Goal: Information Seeking & Learning: Find specific fact

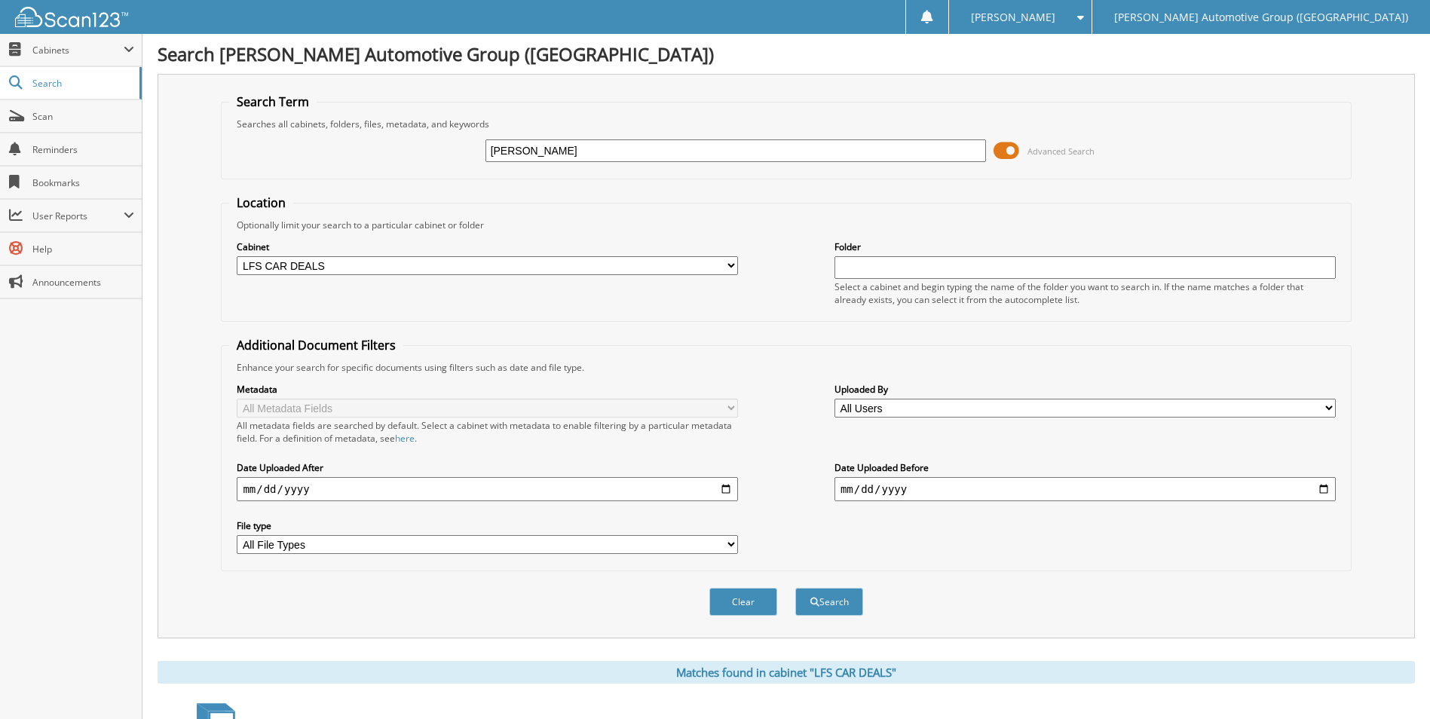
drag, startPoint x: 716, startPoint y: 155, endPoint x: 437, endPoint y: 93, distance: 286.5
click at [450, 106] on fieldset "Search Term Searches all cabinets, folders, files, metadata, and keywords CASEY…" at bounding box center [786, 136] width 1130 height 86
click at [700, 140] on input "text" at bounding box center [736, 150] width 501 height 23
click at [371, 262] on select "All Cabinets ACCOUNTS PAYABLE ACCOUNTS RECEIVABLE CANCELLATIONS CO LCC LCD CAR …" at bounding box center [487, 265] width 501 height 19
select select "44275"
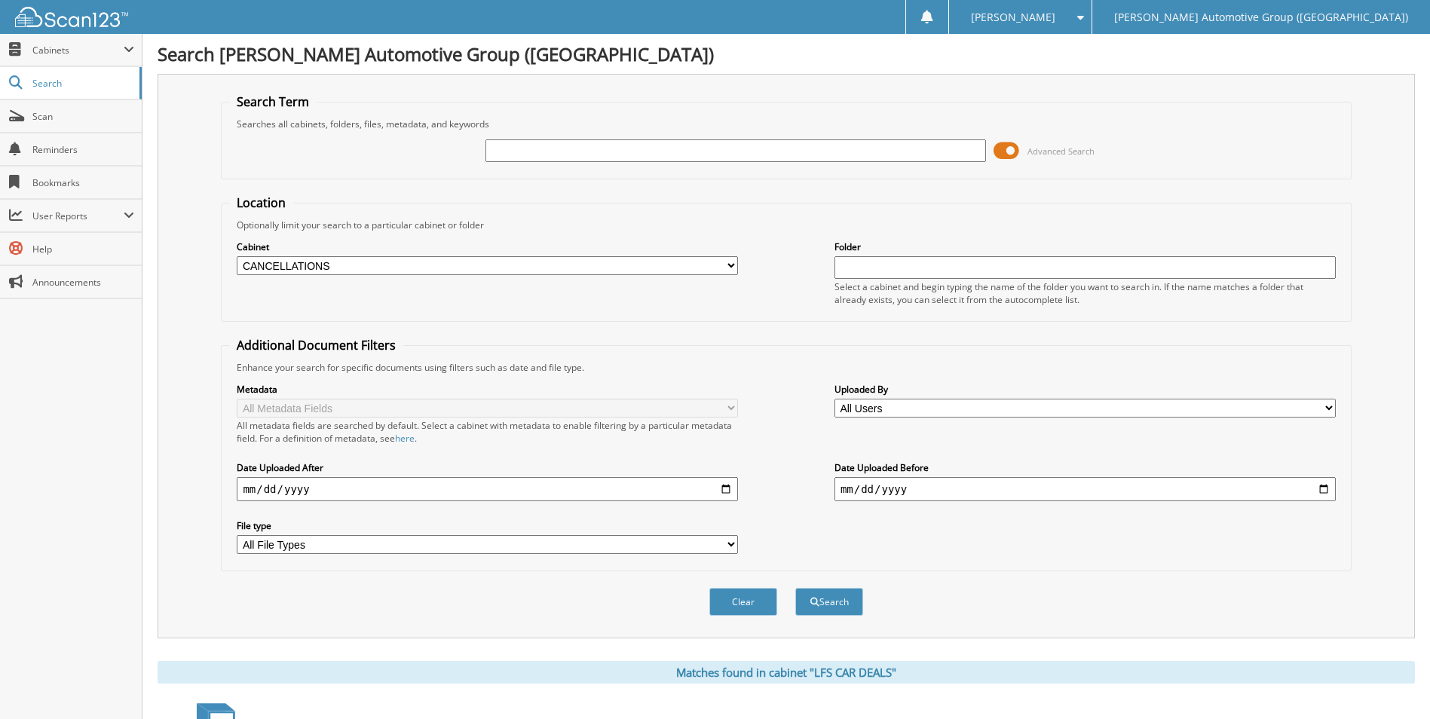
click at [237, 256] on select "All Cabinets ACCOUNTS PAYABLE ACCOUNTS RECEIVABLE CANCELLATIONS CO LCC LCD CAR …" at bounding box center [487, 265] width 501 height 19
click at [553, 144] on input "text" at bounding box center [736, 150] width 501 height 23
click at [588, 152] on input "text" at bounding box center [736, 150] width 501 height 23
type input "M5111940"
click at [700, 588] on button "Search" at bounding box center [829, 602] width 68 height 28
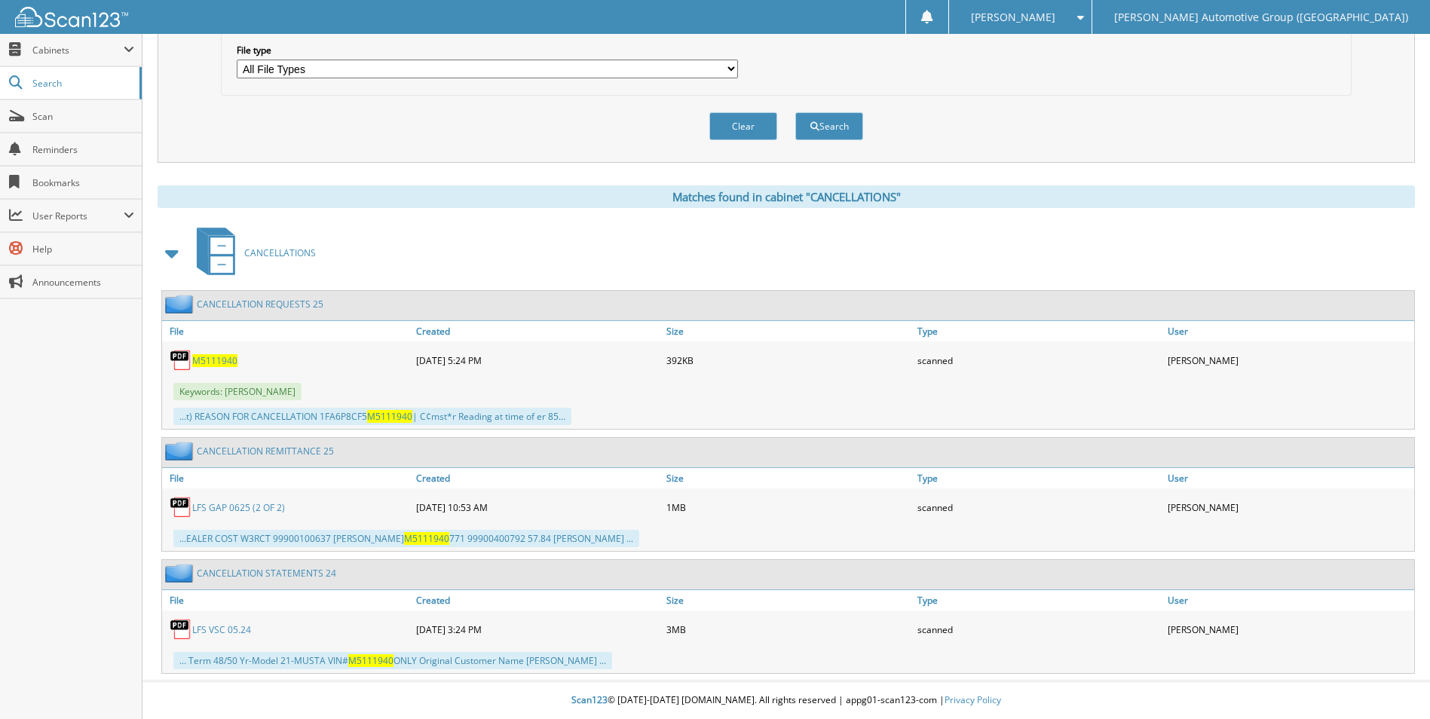
click at [210, 365] on span "M5111940" at bounding box center [214, 360] width 45 height 13
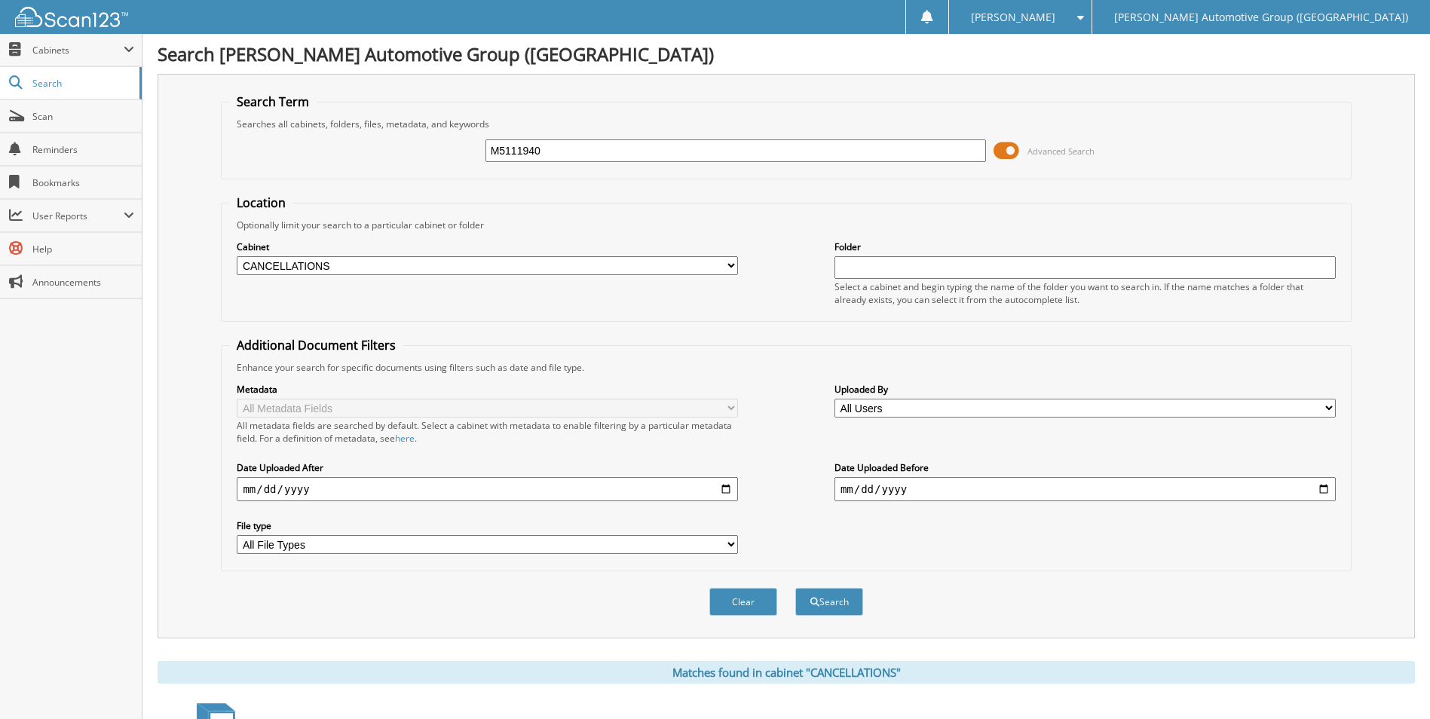
drag, startPoint x: 621, startPoint y: 151, endPoint x: 347, endPoint y: 146, distance: 274.5
click at [345, 156] on div "M5111940 Advanced Search" at bounding box center [786, 150] width 1114 height 41
click at [553, 155] on input "text" at bounding box center [736, 150] width 501 height 23
type input "ln168821"
click at [795, 588] on button "Search" at bounding box center [829, 602] width 68 height 28
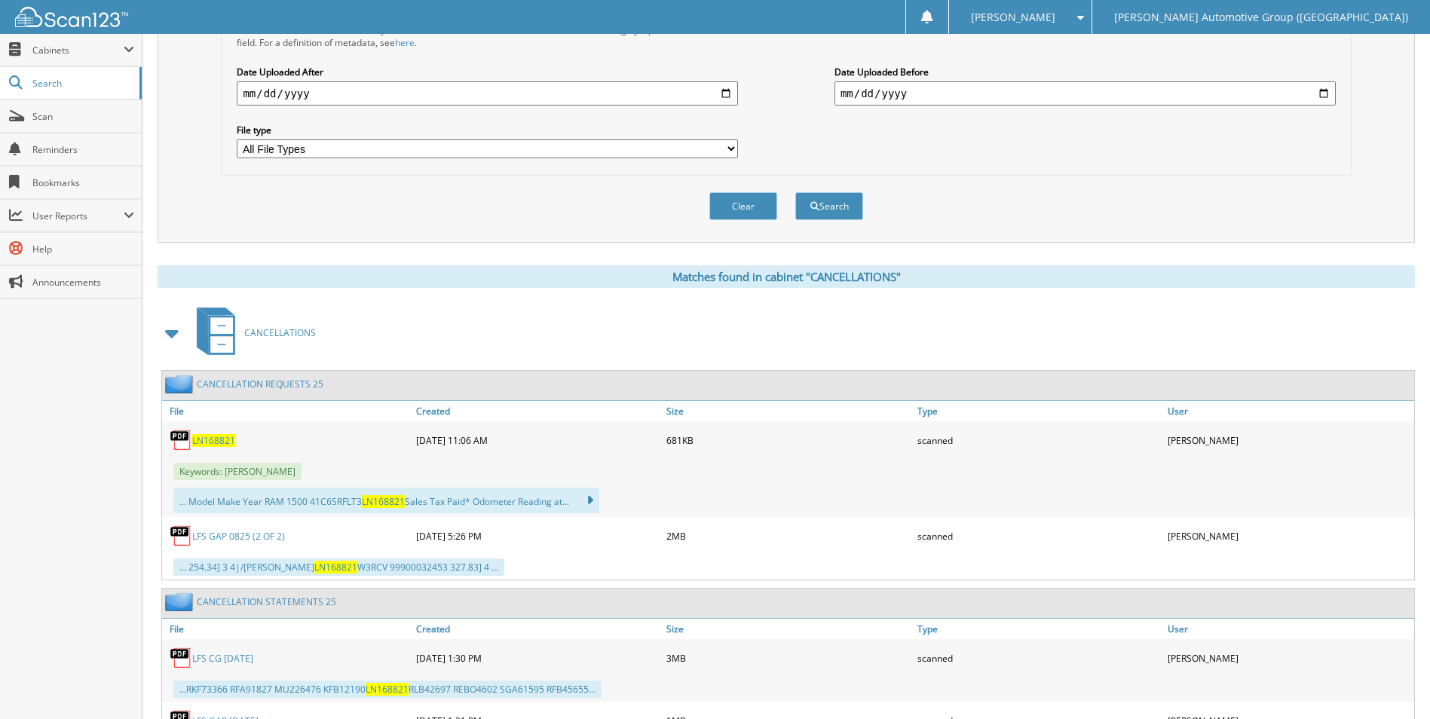
scroll to position [610, 0]
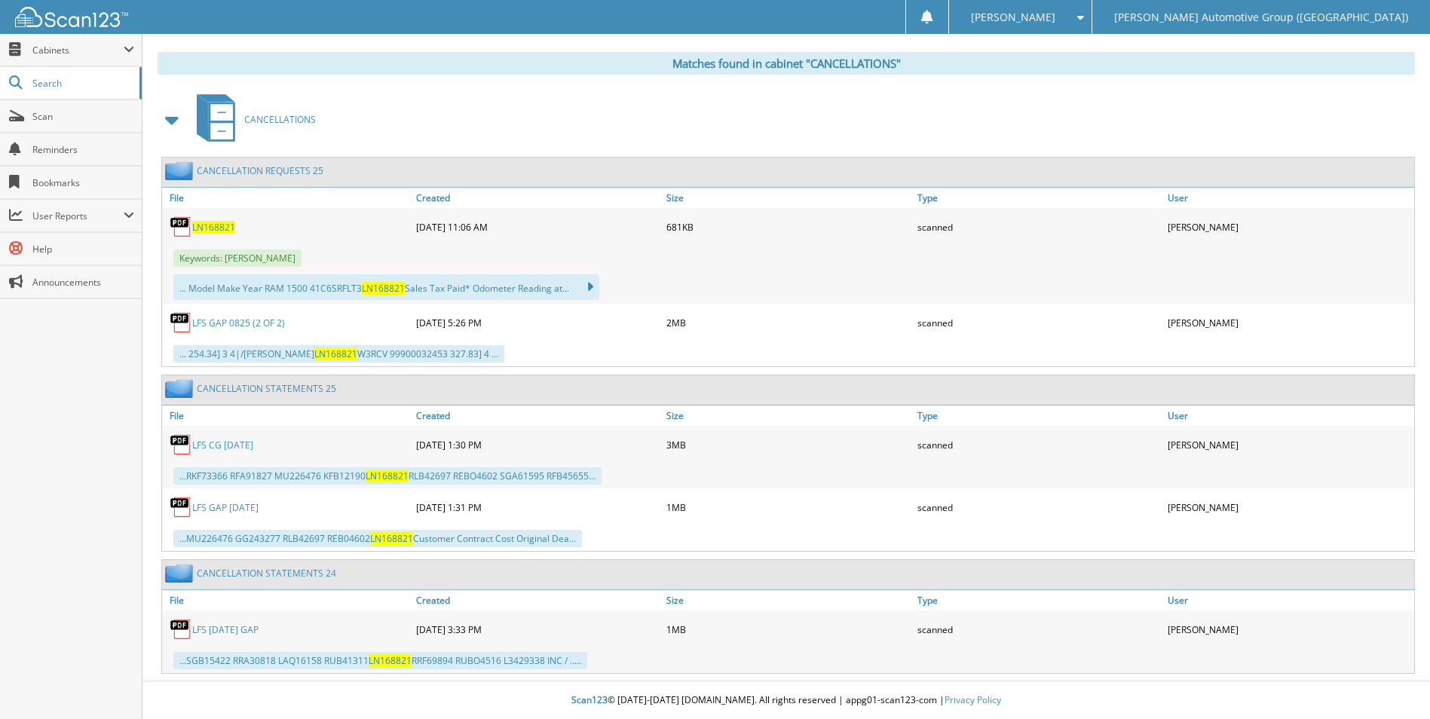
click at [218, 219] on div "LN168821" at bounding box center [287, 227] width 250 height 30
click at [225, 226] on span "LN168821" at bounding box center [213, 227] width 43 height 13
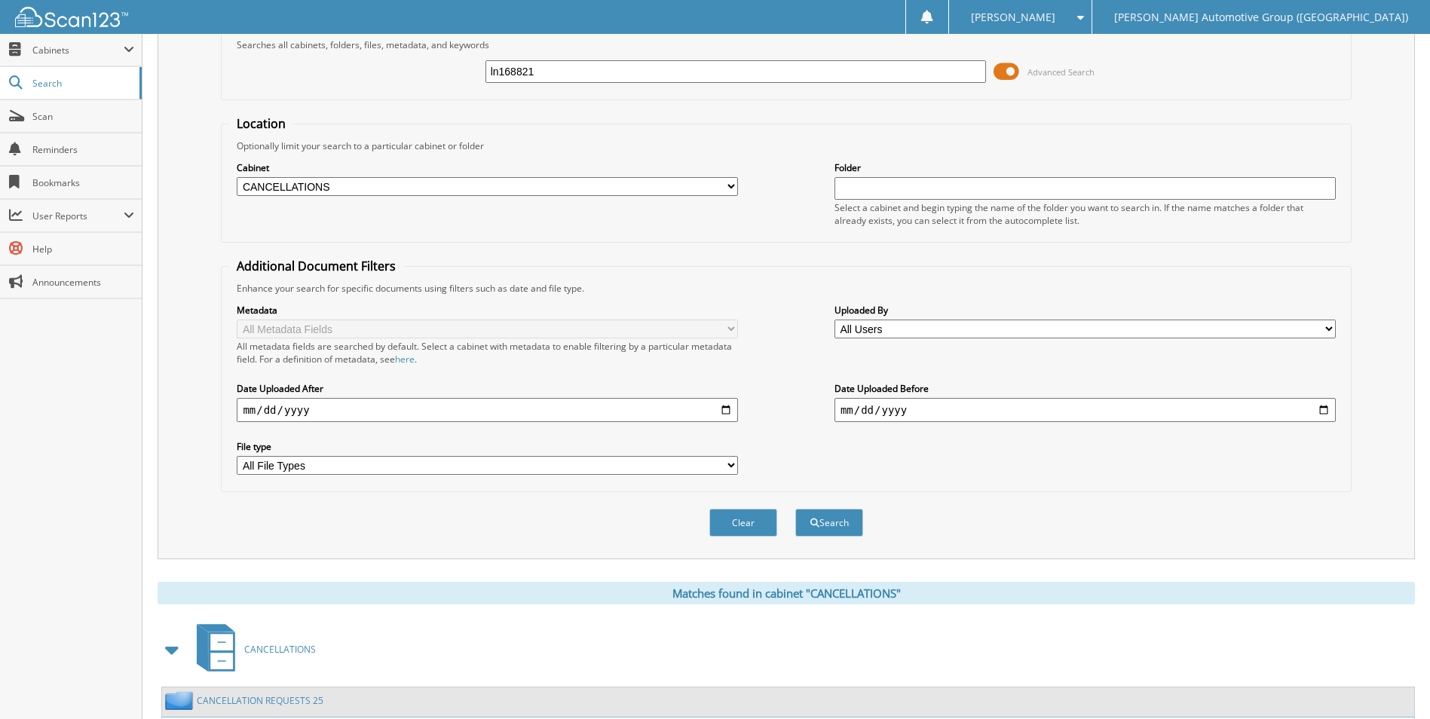
scroll to position [0, 0]
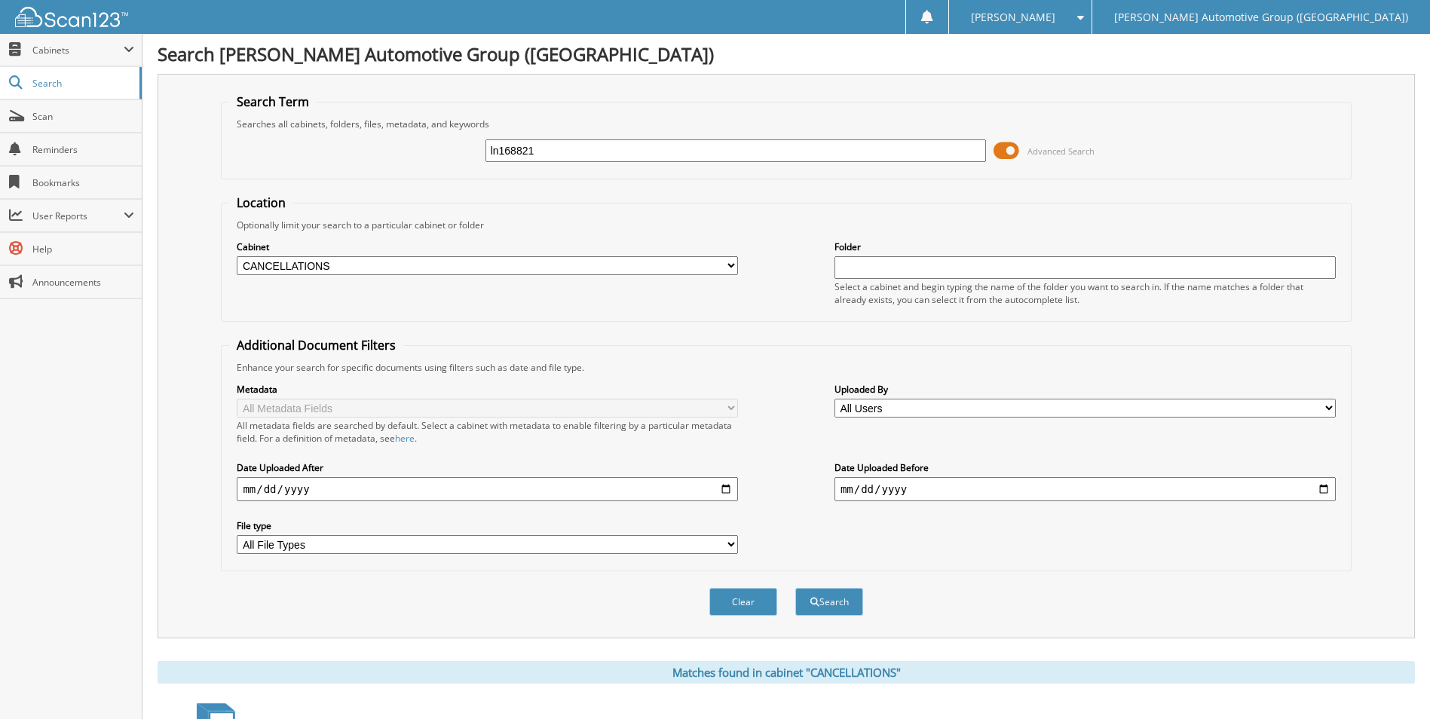
drag, startPoint x: 655, startPoint y: 153, endPoint x: 558, endPoint y: 130, distance: 100.0
click at [558, 130] on fieldset "Search Term Searches all cabinets, folders, files, metadata, and keywords ln168…" at bounding box center [786, 136] width 1130 height 86
type input "l"
type input "462508"
click at [795, 588] on button "Search" at bounding box center [829, 602] width 68 height 28
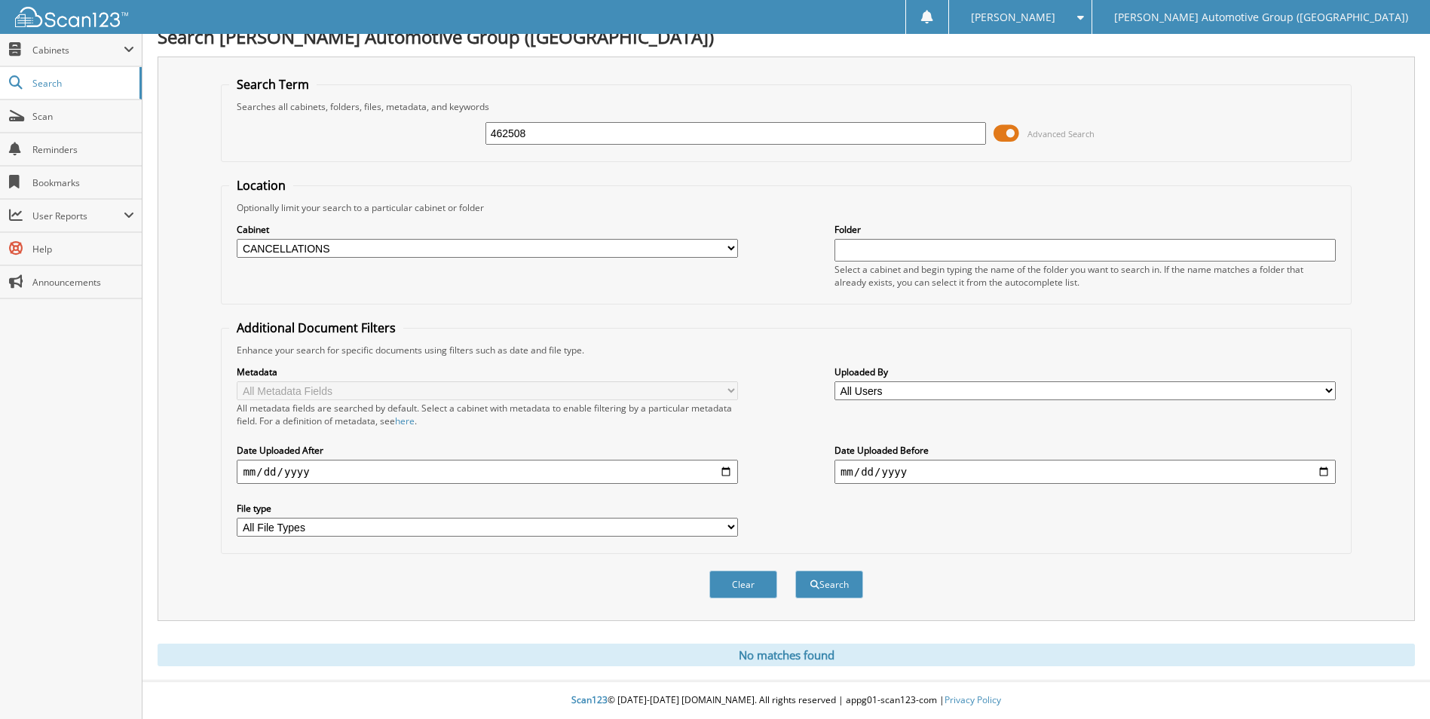
click at [313, 252] on select "All Cabinets ACCOUNTS PAYABLE ACCOUNTS RECEIVABLE CANCELLATIONS CO LCC LCD CAR …" at bounding box center [487, 248] width 501 height 19
select select
click at [237, 239] on select "All Cabinets ACCOUNTS PAYABLE ACCOUNTS RECEIVABLE CANCELLATIONS CO LCC LCD CAR …" at bounding box center [487, 248] width 501 height 19
click at [812, 583] on span "submit" at bounding box center [815, 585] width 9 height 9
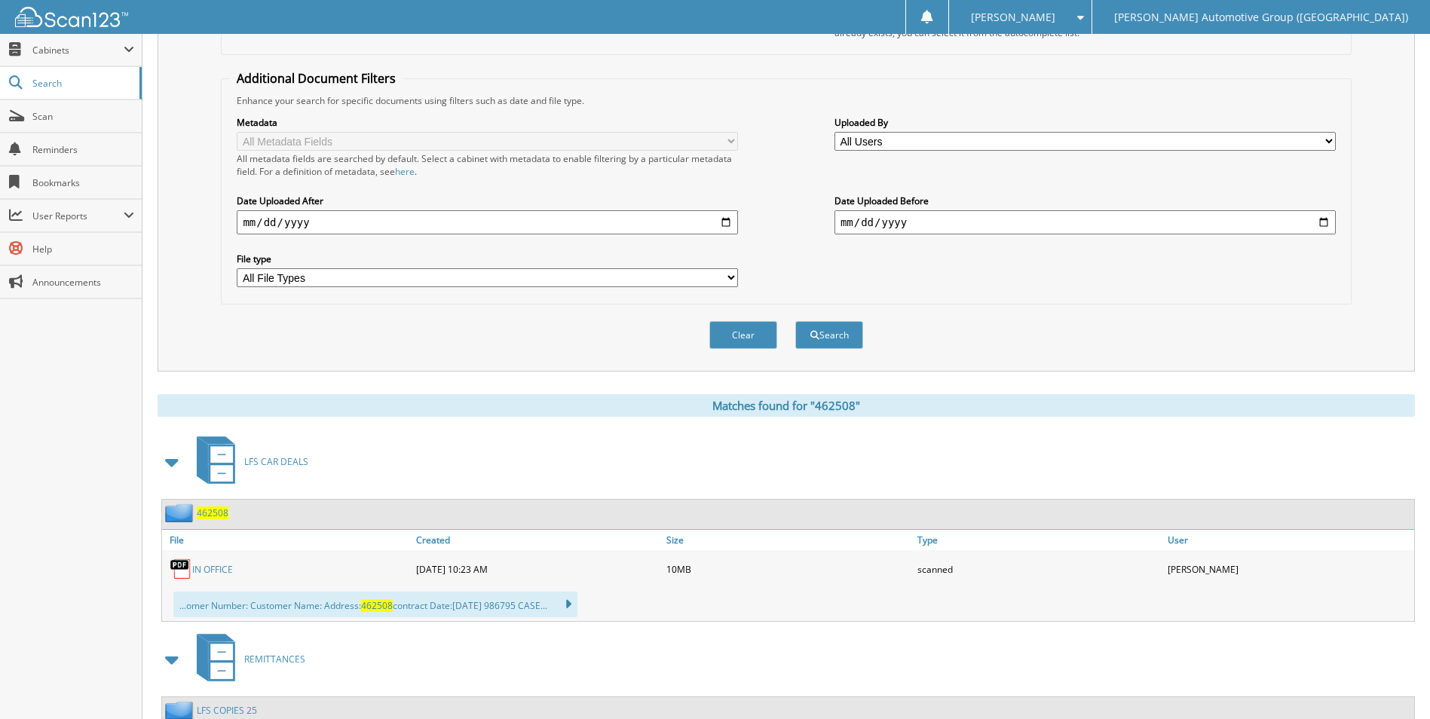
scroll to position [528, 0]
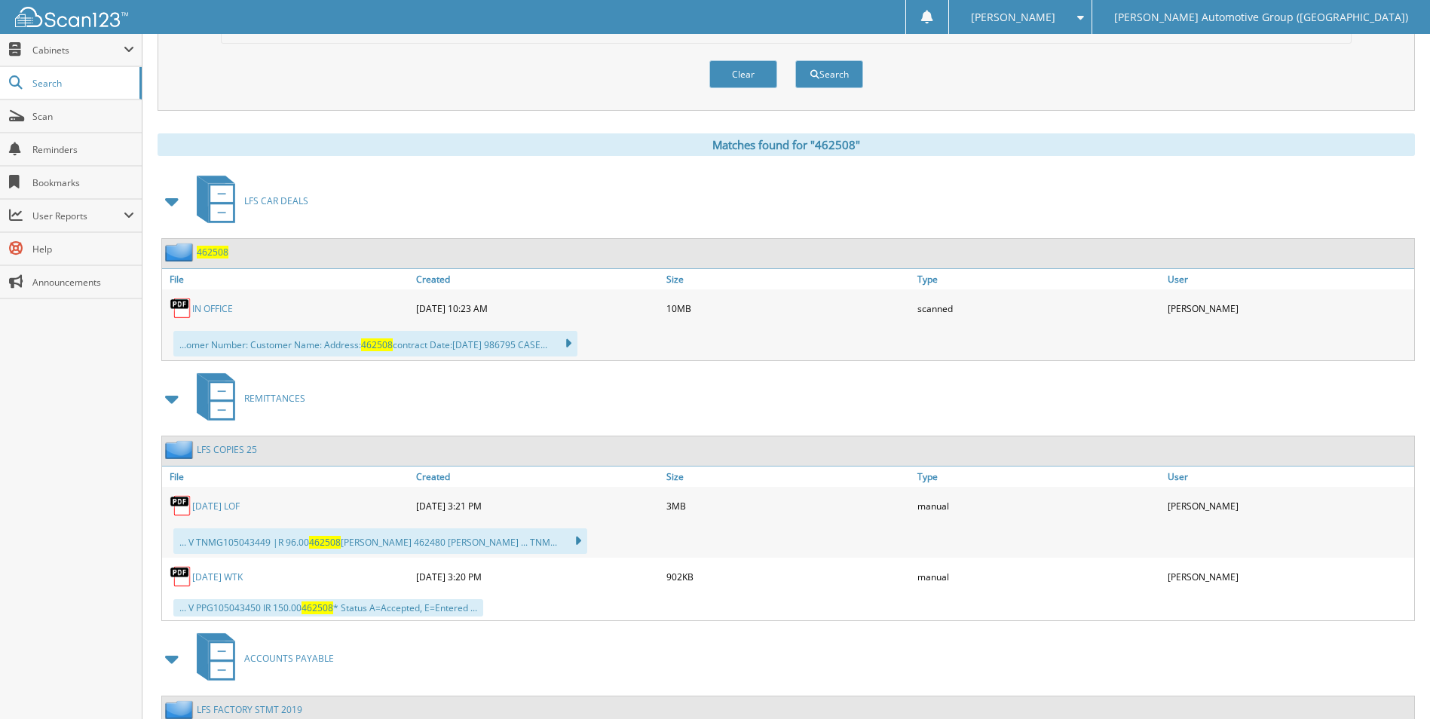
click at [207, 255] on span "462508" at bounding box center [213, 252] width 32 height 13
